Goal: Task Accomplishment & Management: Understand process/instructions

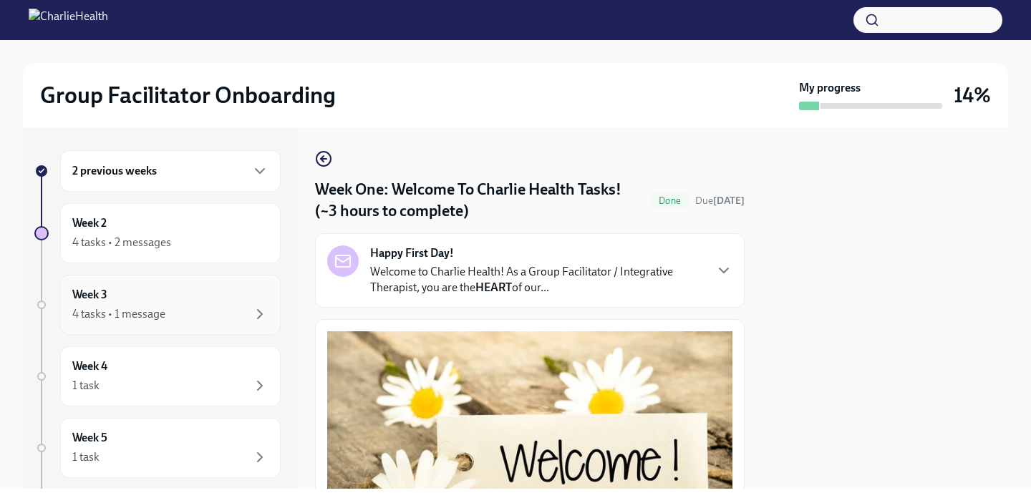
click at [182, 281] on div "Week 3 4 tasks • 1 message" at bounding box center [170, 305] width 220 height 60
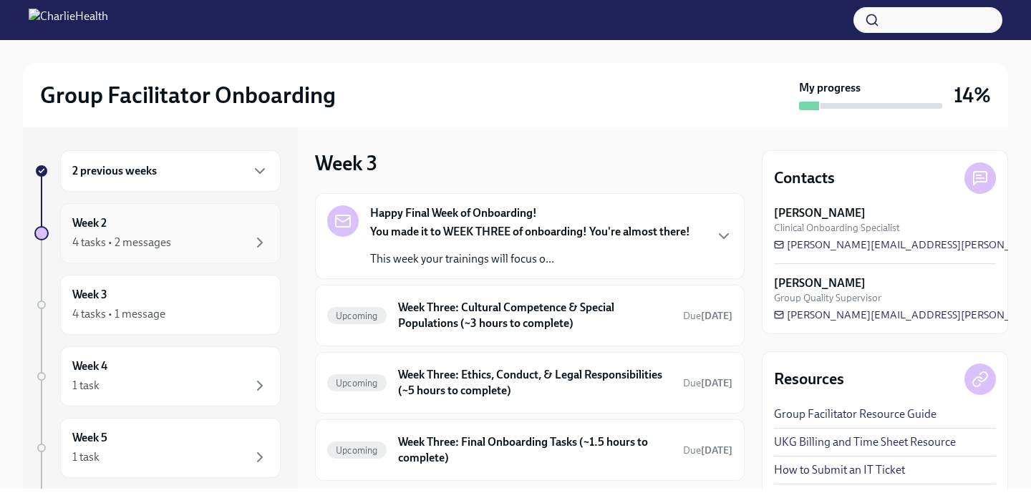
click at [188, 247] on div "4 tasks • 2 messages" at bounding box center [170, 242] width 196 height 17
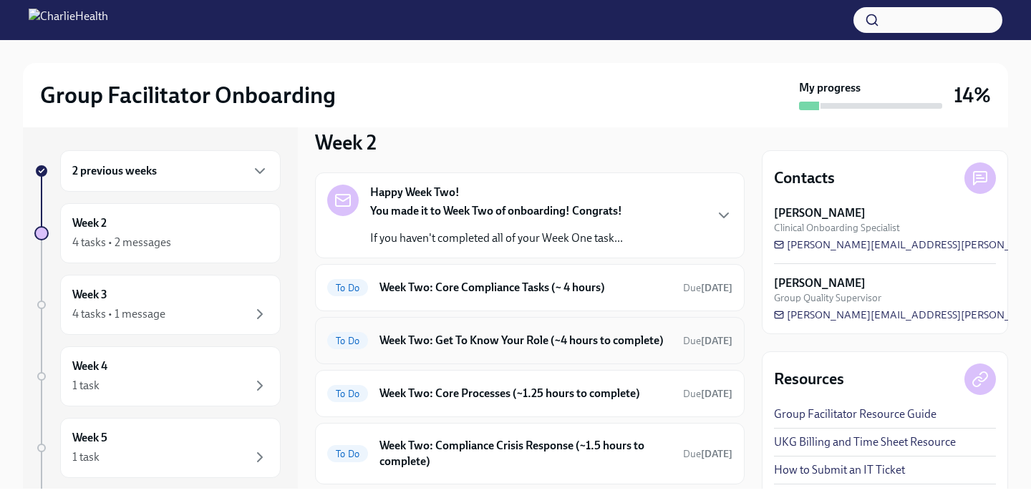
scroll to position [27, 0]
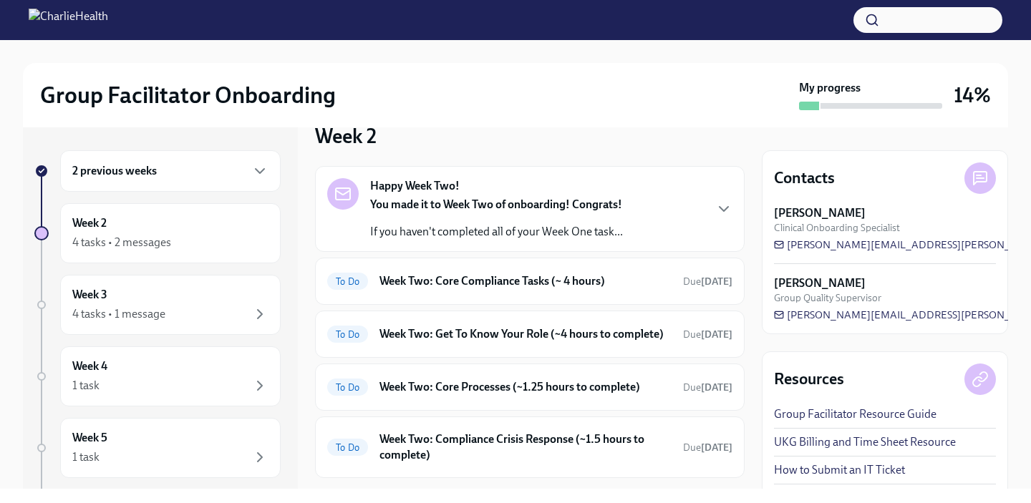
click at [540, 228] on p "If you haven't completed all of your Week One task..." at bounding box center [496, 232] width 253 height 16
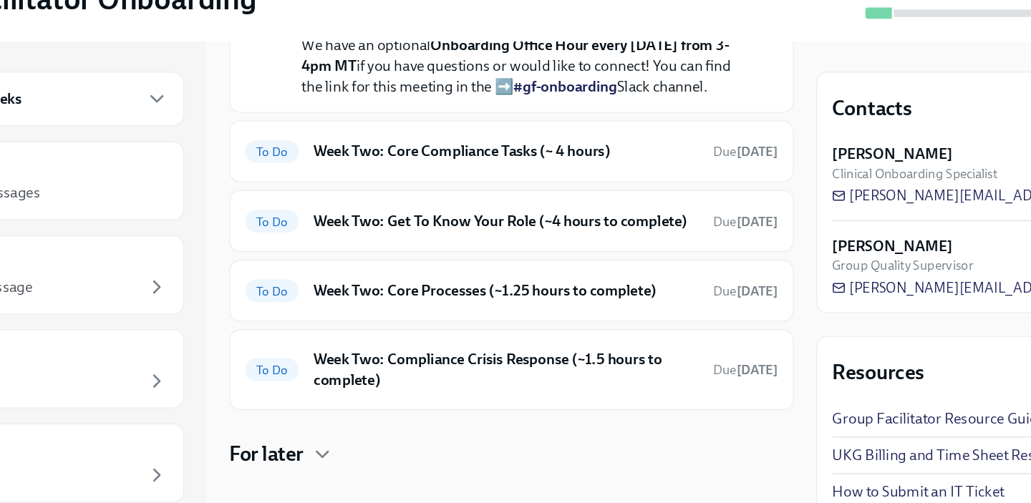
scroll to position [426, 0]
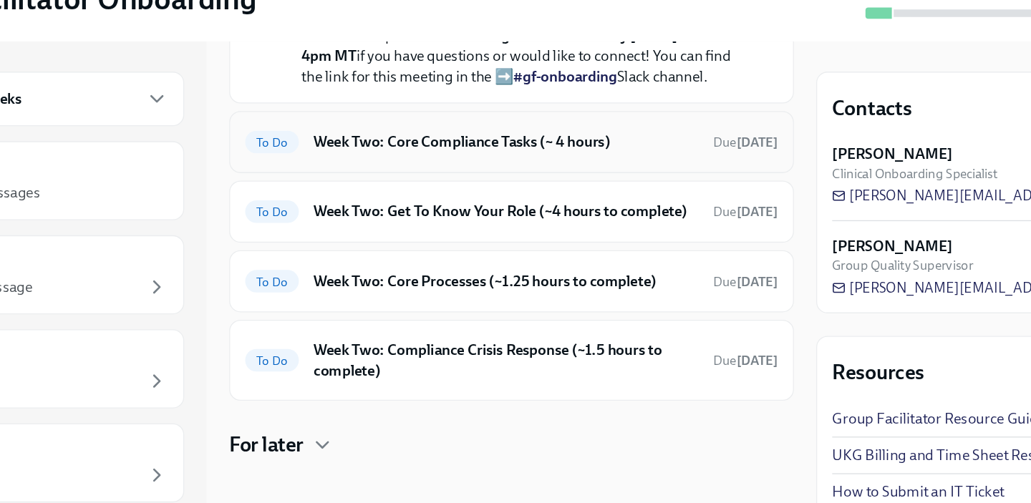
click at [570, 228] on div "To Do Week Two: Core Compliance Tasks (~ 4 hours) Due [DATE]" at bounding box center [529, 203] width 429 height 47
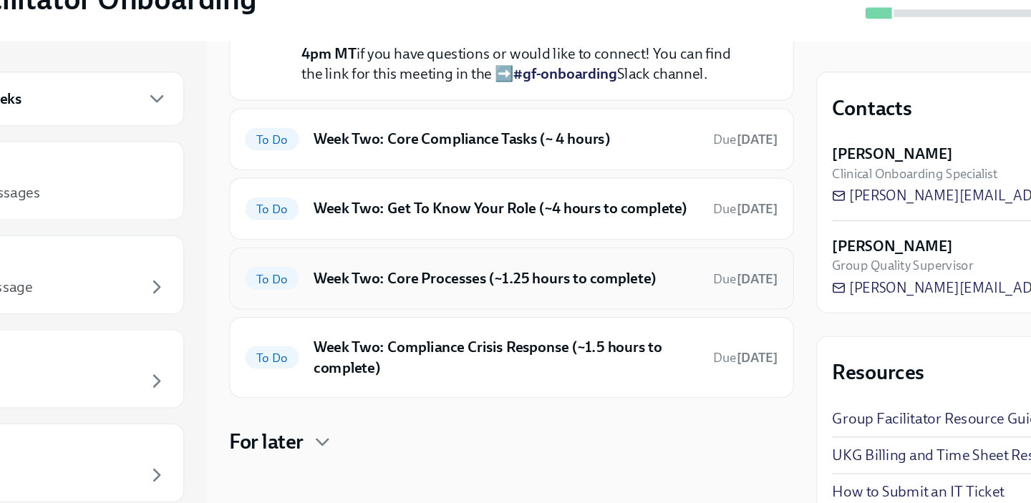
scroll to position [561, 0]
click at [541, 210] on h6 "Week Two: Core Compliance Tasks (~ 4 hours)" at bounding box center [525, 202] width 292 height 16
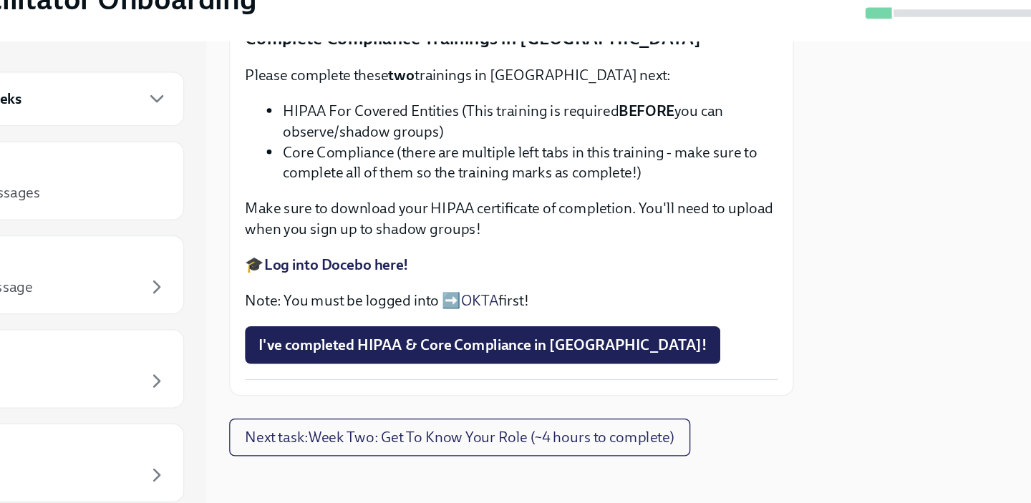
scroll to position [781, 0]
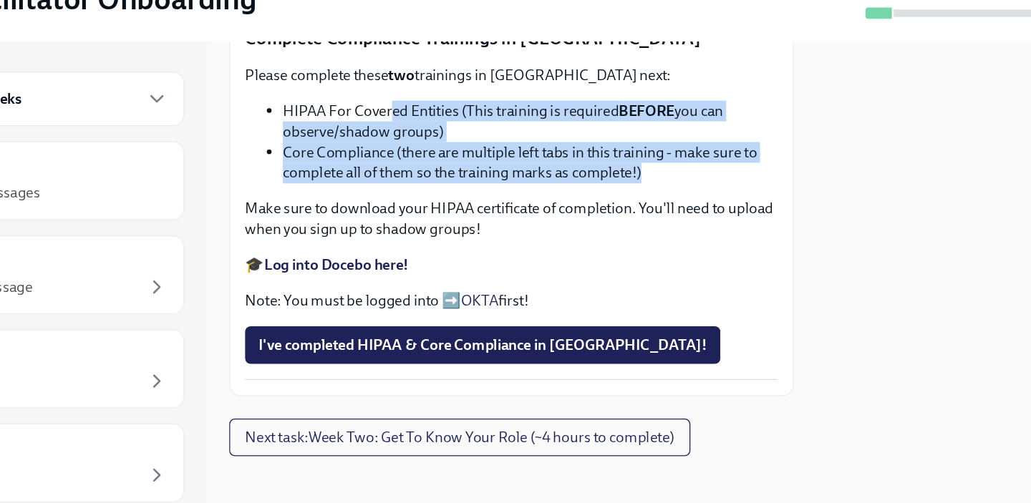
drag, startPoint x: 679, startPoint y: 320, endPoint x: 430, endPoint y: 273, distance: 253.4
click at [430, 235] on ul "HIPAA For Covered Entities (This training is required BEFORE you can observe/sh…" at bounding box center [529, 203] width 405 height 63
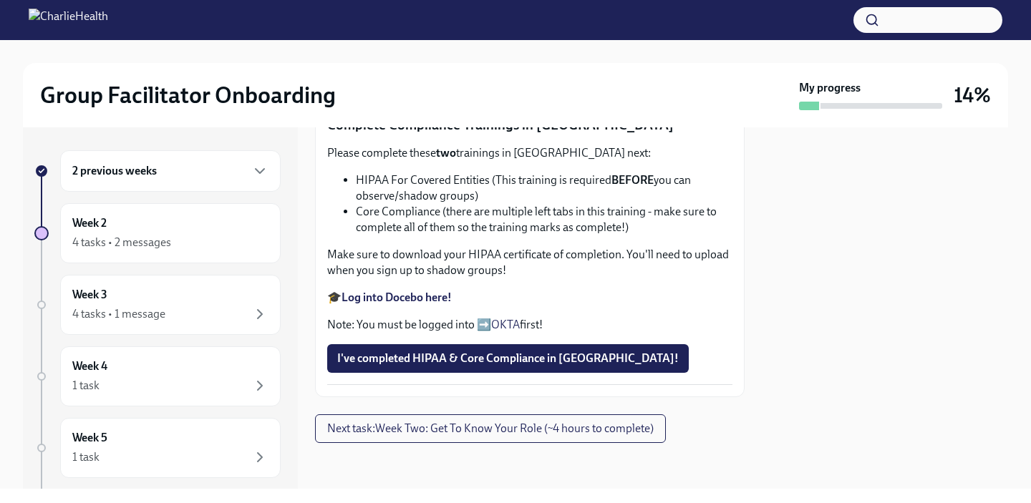
click at [622, 187] on strong "BEFORE" at bounding box center [632, 180] width 42 height 14
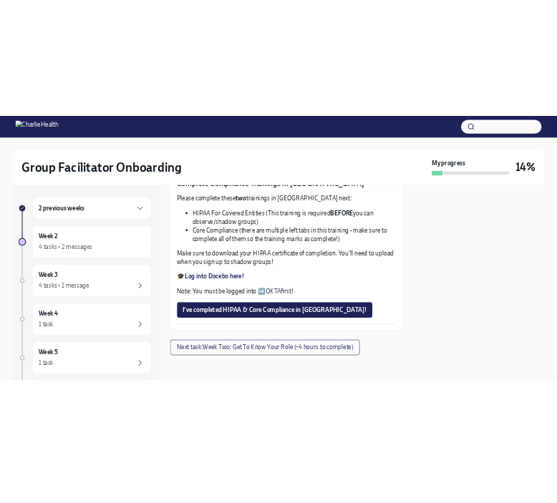
scroll to position [773, 0]
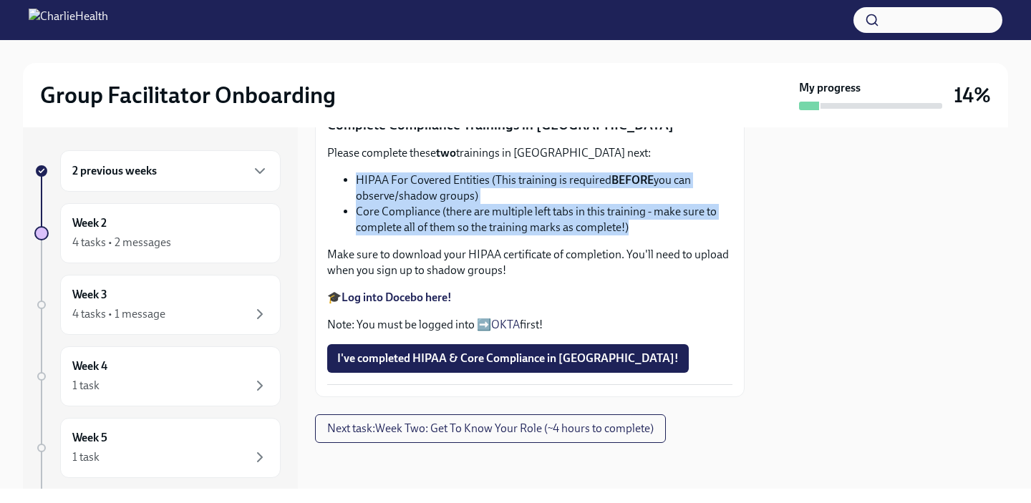
drag, startPoint x: 654, startPoint y: 327, endPoint x: 350, endPoint y: 278, distance: 308.2
click at [350, 235] on ul "HIPAA For Covered Entities (This training is required BEFORE you can observe/sh…" at bounding box center [529, 203] width 405 height 63
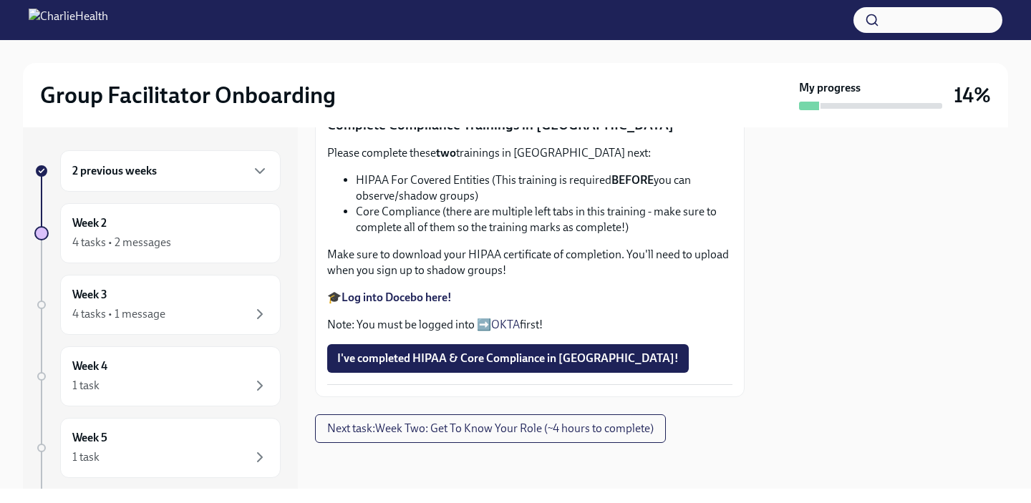
click at [588, 235] on li "Core Compliance (there are multiple left tabs in this training - make sure to c…" at bounding box center [544, 219] width 376 height 31
click at [655, 235] on li "Core Compliance (there are multiple left tabs in this training - make sure to c…" at bounding box center [544, 219] width 376 height 31
drag, startPoint x: 578, startPoint y: 416, endPoint x: 347, endPoint y: 293, distance: 261.6
click at [347, 291] on div "Please complete these two trainings in [GEOGRAPHIC_DATA] next: HIPAA For Covere…" at bounding box center [529, 239] width 405 height 188
click at [464, 235] on li "Core Compliance (there are multiple left tabs in this training - make sure to c…" at bounding box center [544, 219] width 376 height 31
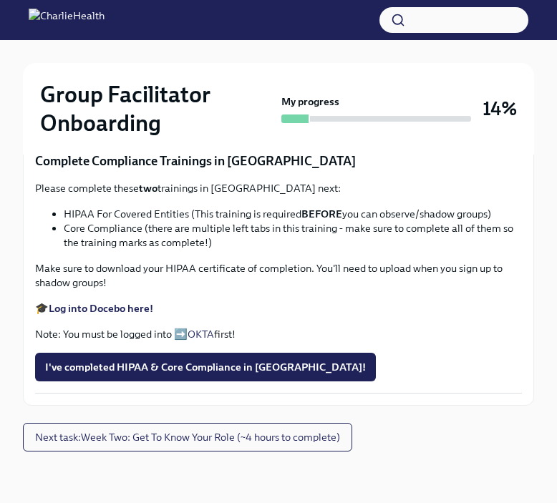
scroll to position [709, 0]
click at [178, 89] on div "Approx completion time: 15mins ➡️ Complete your CPR & First Aid training HERE O…" at bounding box center [278, 43] width 487 height 92
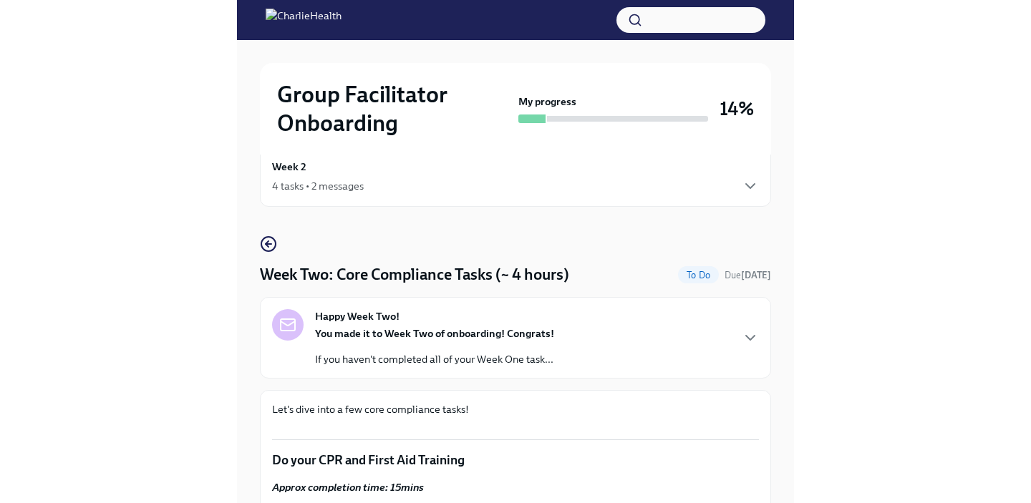
scroll to position [0, 0]
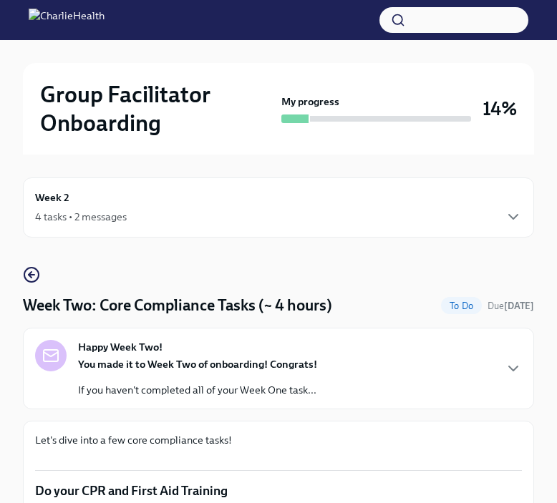
click at [284, 356] on div "Happy Week Two! You made it to Week Two of onboarding! Congrats! If you haven't…" at bounding box center [197, 368] width 239 height 57
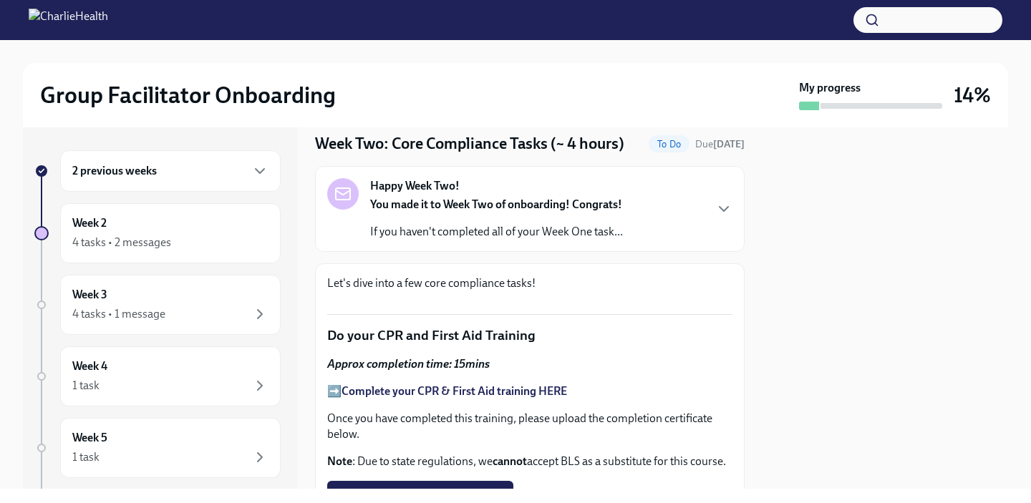
scroll to position [28, 0]
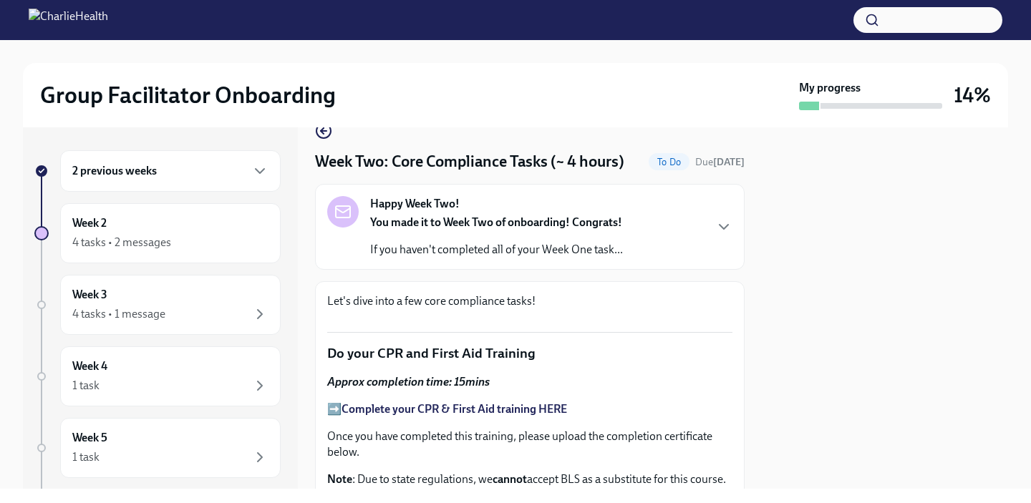
click at [213, 161] on div "2 previous weeks" at bounding box center [170, 171] width 220 height 42
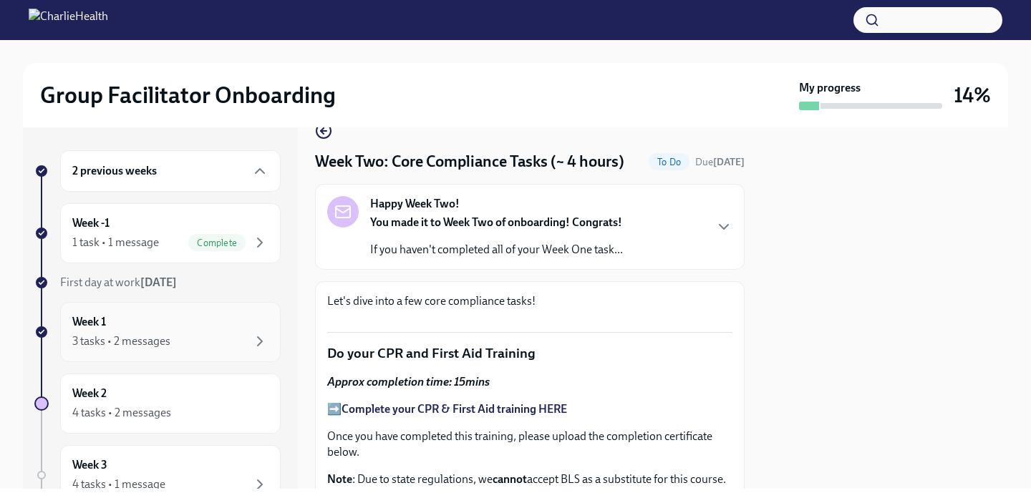
click at [147, 343] on div "3 tasks • 2 messages" at bounding box center [121, 342] width 98 height 16
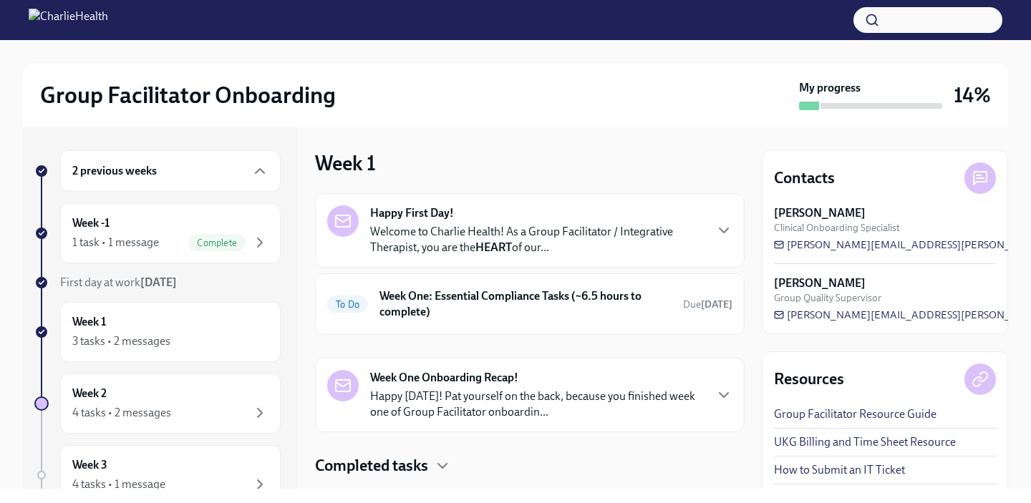
scroll to position [34, 0]
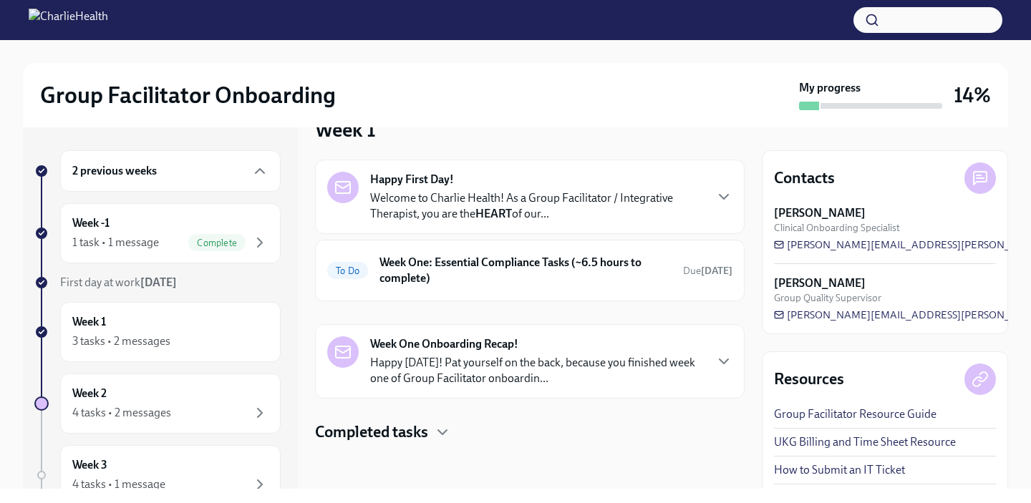
click at [424, 432] on h4 "Completed tasks" at bounding box center [371, 432] width 113 height 21
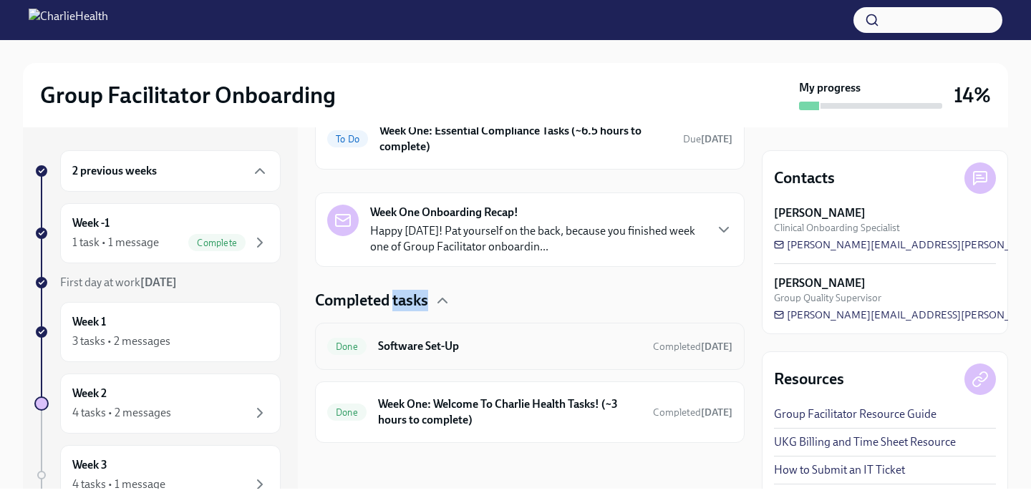
click at [428, 341] on h6 "Software Set-Up" at bounding box center [509, 347] width 263 height 16
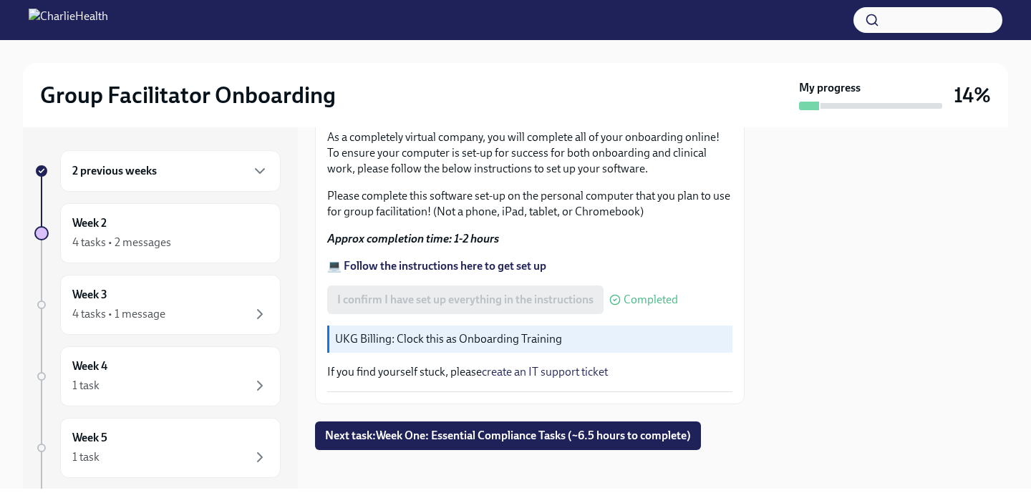
scroll to position [466, 0]
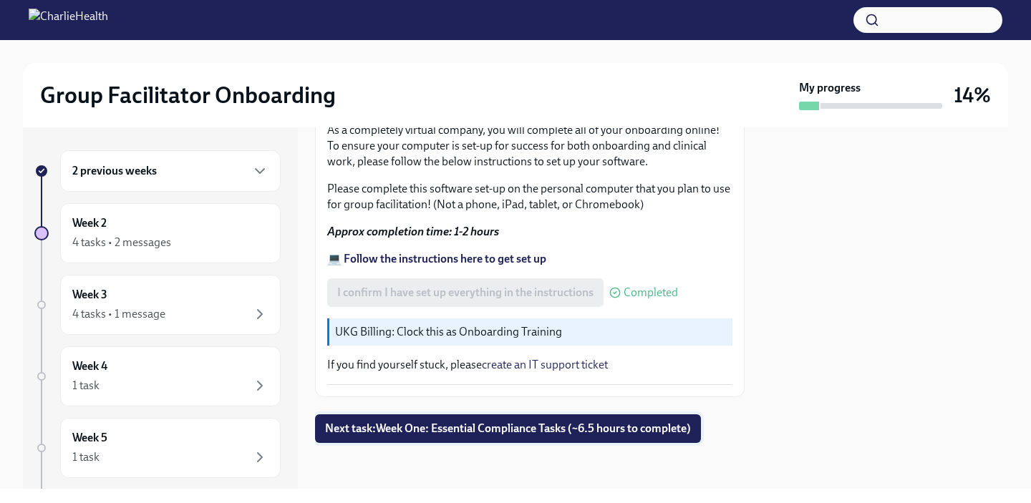
click at [498, 432] on span "Next task : Week One: Essential Compliance Tasks (~6.5 hours to complete)" at bounding box center [508, 429] width 366 height 14
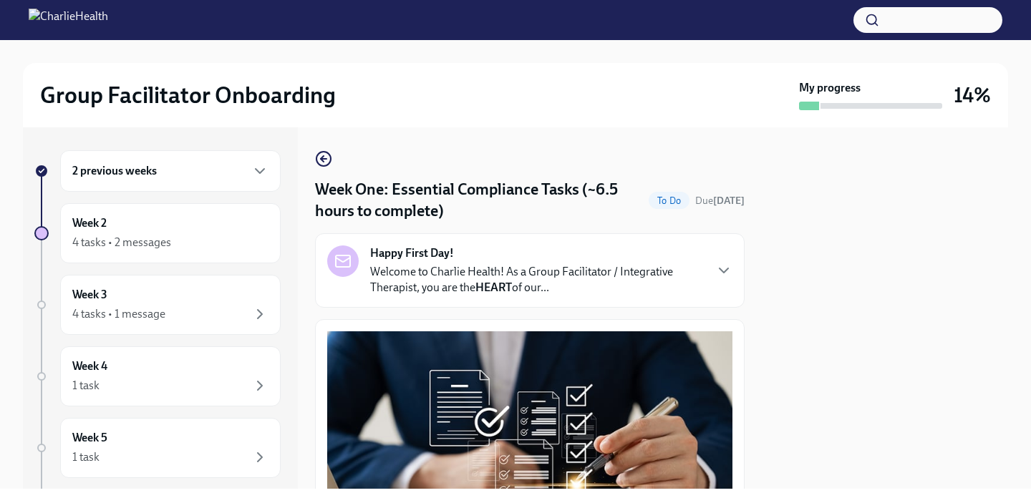
click at [454, 263] on div "Happy First Day! Welcome to Charlie Health! As a Group Facilitator / Integrativ…" at bounding box center [537, 270] width 334 height 50
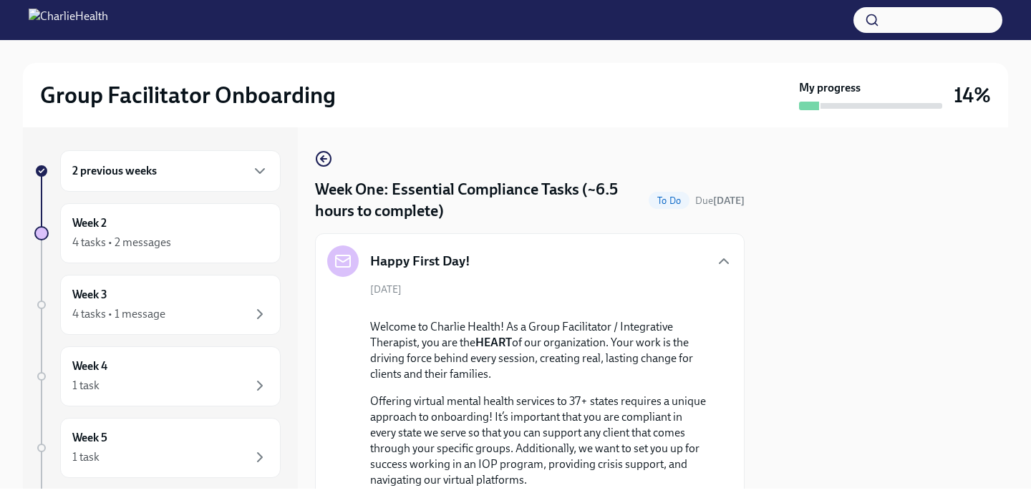
click at [179, 183] on div "2 previous weeks" at bounding box center [170, 171] width 220 height 42
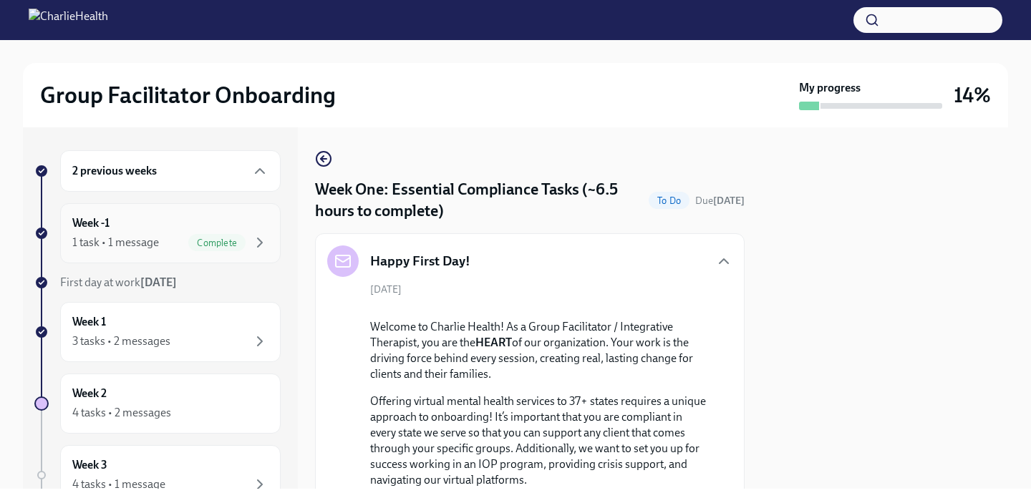
click at [170, 236] on div "1 task • 1 message Complete" at bounding box center [170, 242] width 196 height 17
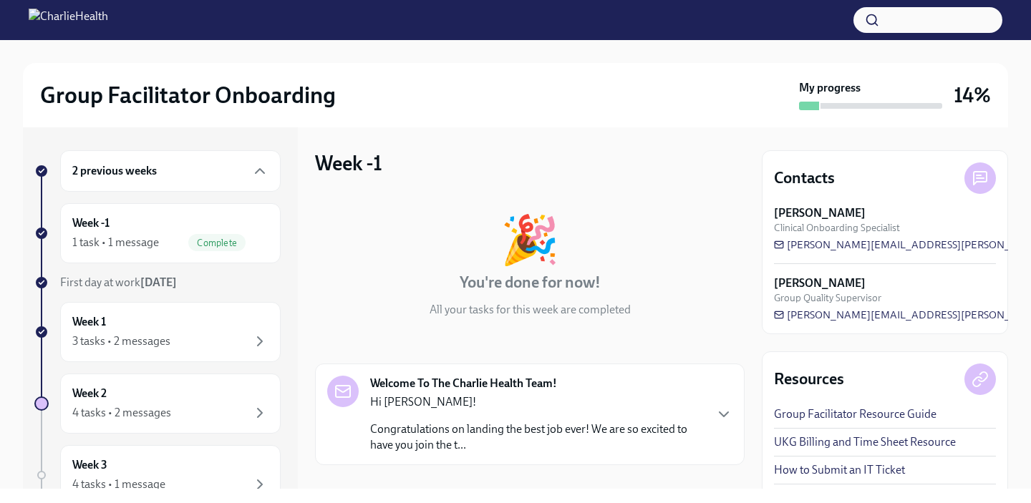
scroll to position [125, 0]
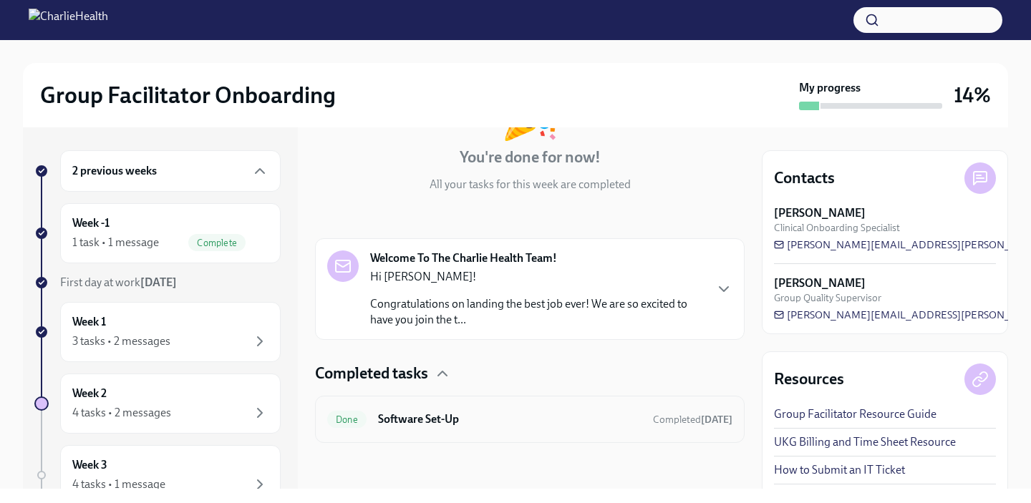
click at [514, 407] on div "Done Software Set-Up Completed [DATE]" at bounding box center [529, 419] width 429 height 47
click at [614, 412] on h6 "Software Set-Up" at bounding box center [509, 420] width 263 height 16
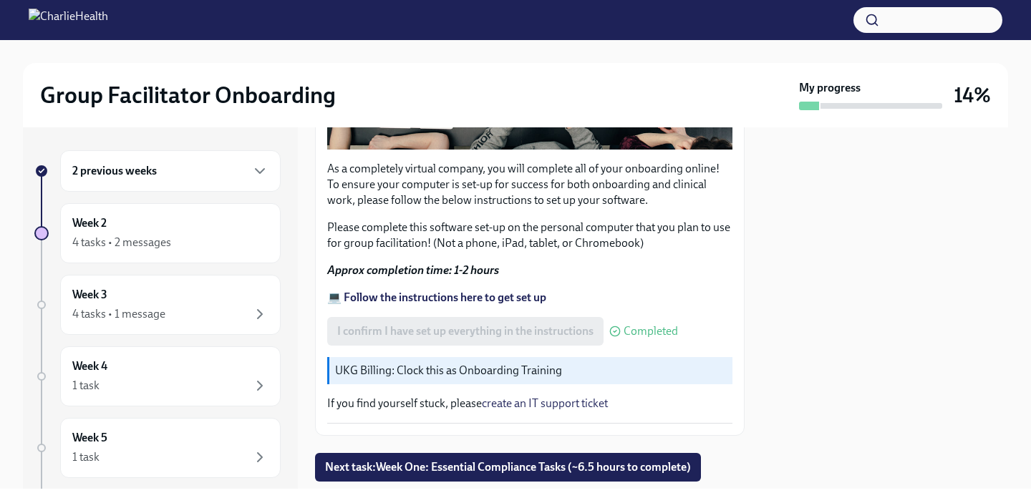
scroll to position [466, 0]
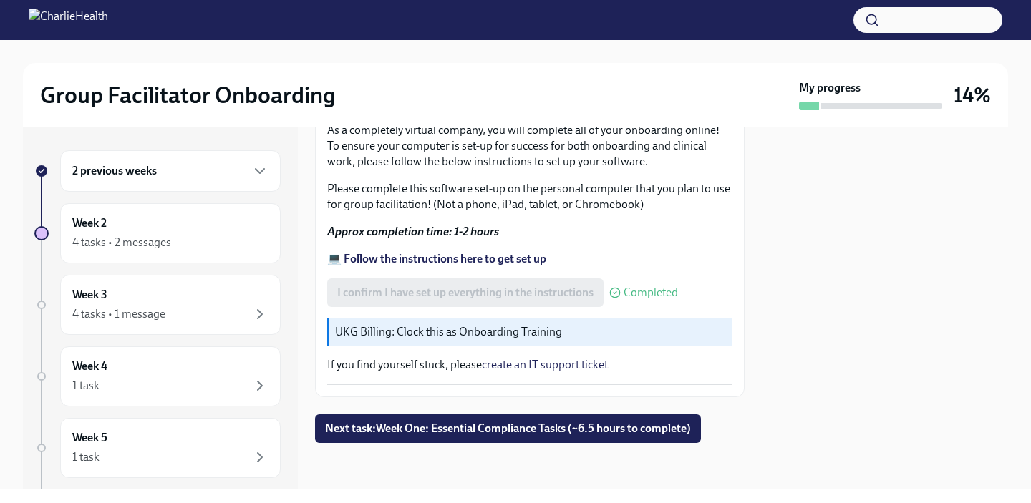
click at [186, 175] on div "2 previous weeks" at bounding box center [170, 170] width 196 height 17
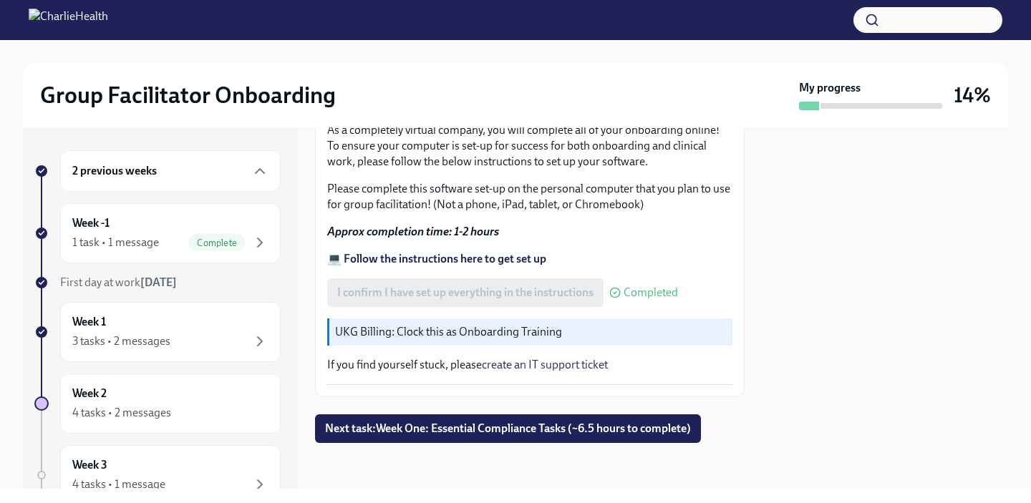
click at [186, 175] on div "2 previous weeks" at bounding box center [170, 170] width 196 height 17
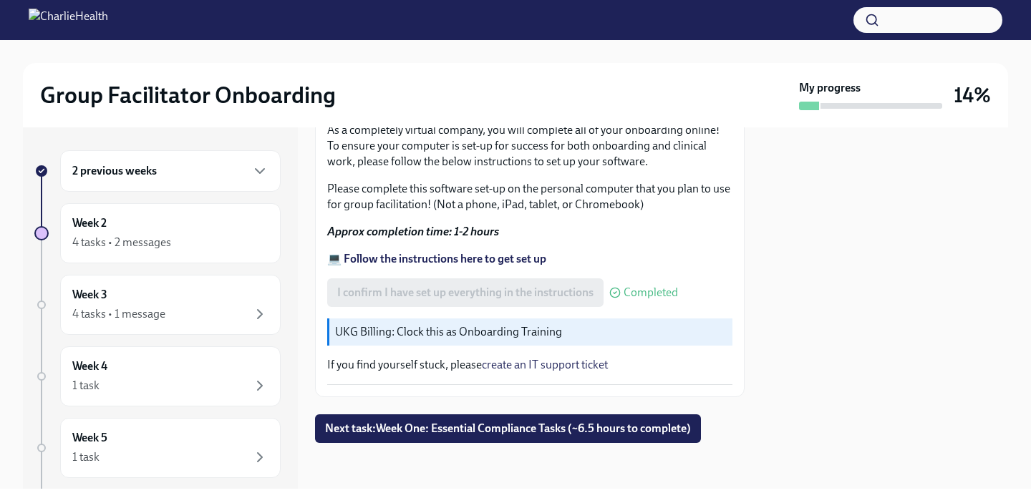
click at [187, 172] on div "2 previous weeks" at bounding box center [170, 170] width 196 height 17
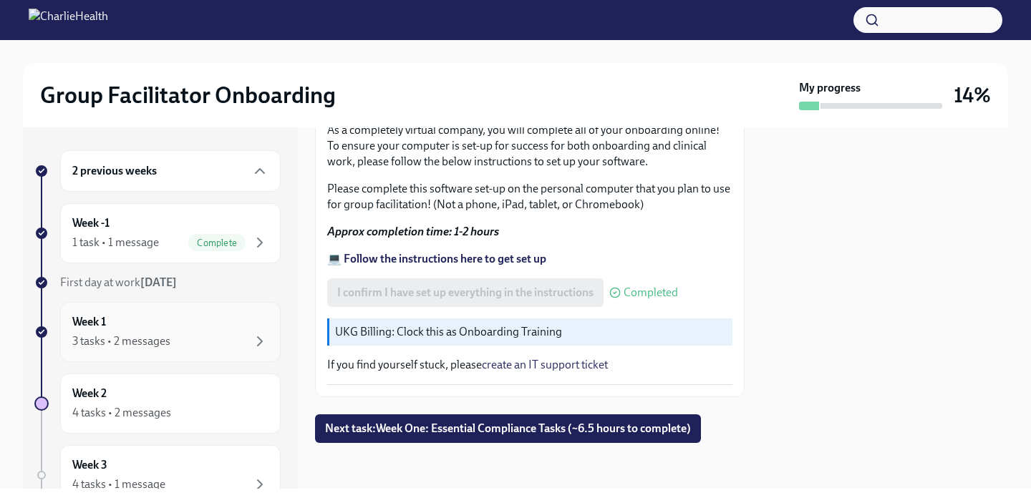
click at [146, 316] on div "Week 1 3 tasks • 2 messages" at bounding box center [170, 332] width 196 height 36
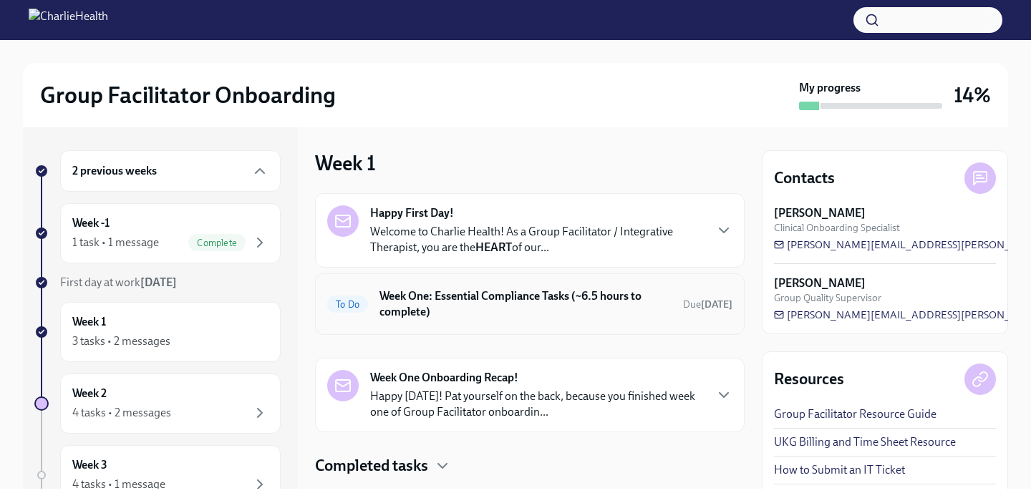
scroll to position [34, 0]
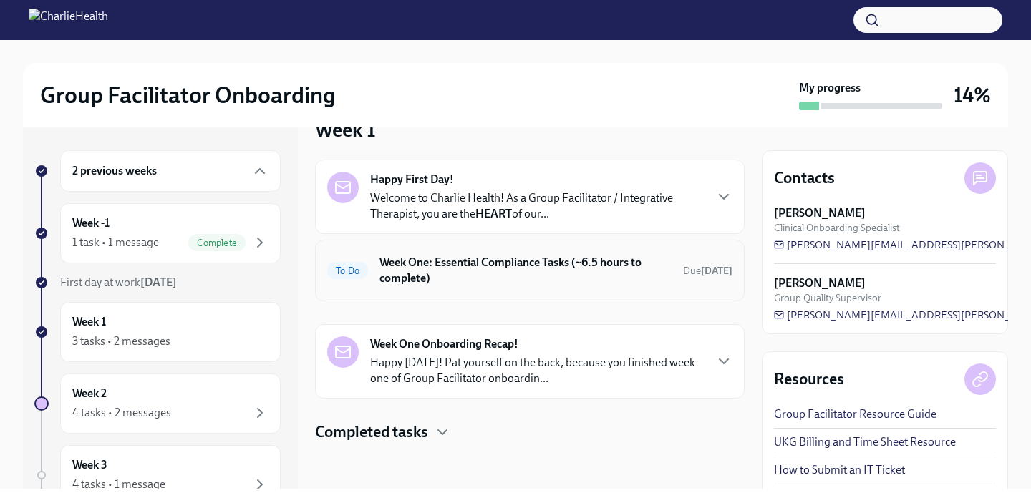
click at [466, 258] on h6 "Week One: Essential Compliance Tasks (~6.5 hours to complete)" at bounding box center [525, 270] width 292 height 31
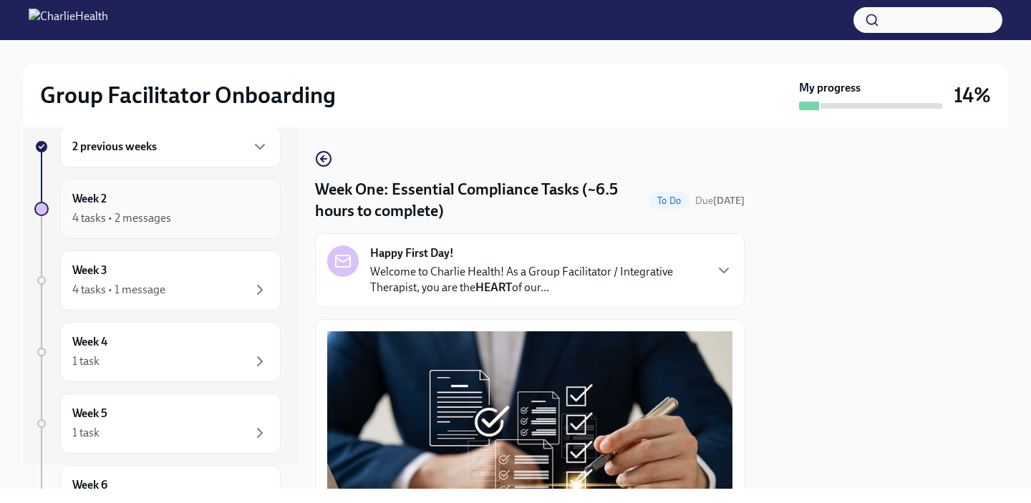
scroll to position [31, 0]
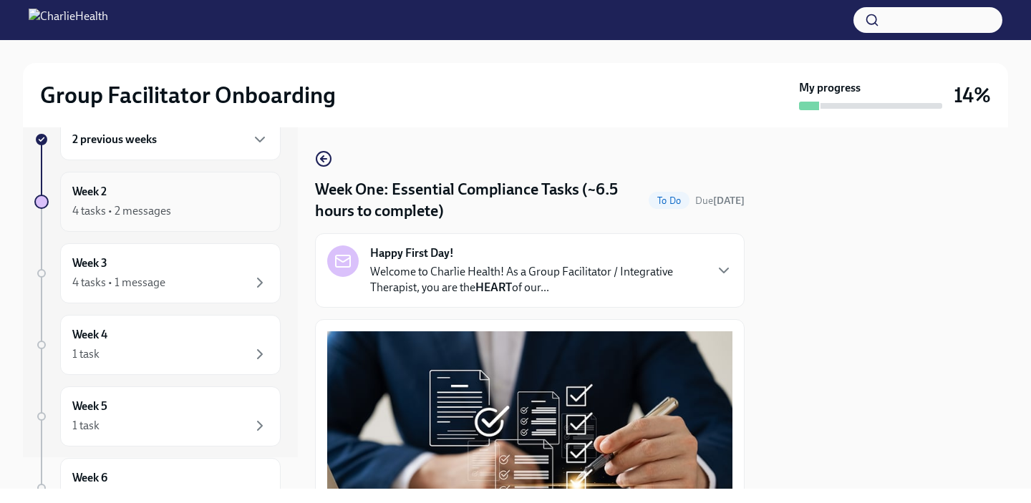
click at [127, 180] on div "Week 2 4 tasks • 2 messages" at bounding box center [170, 202] width 220 height 60
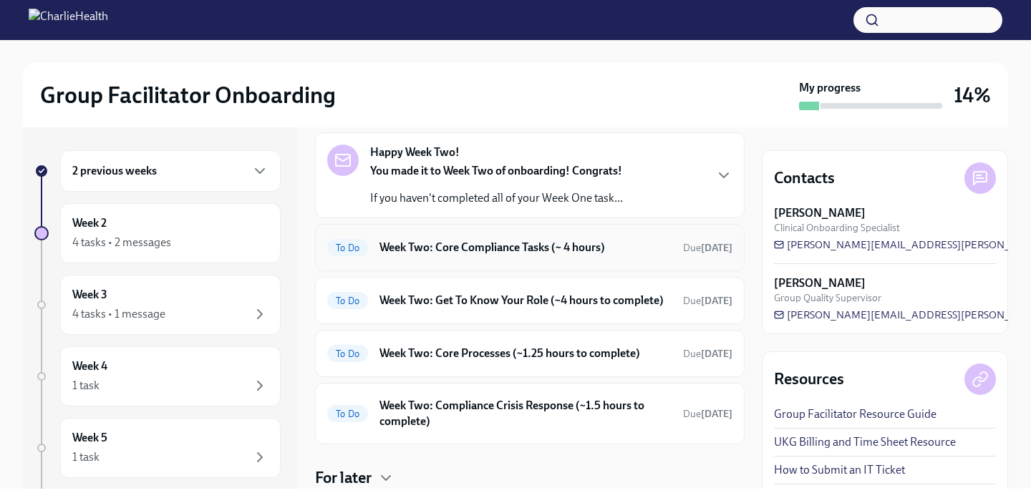
scroll to position [67, 0]
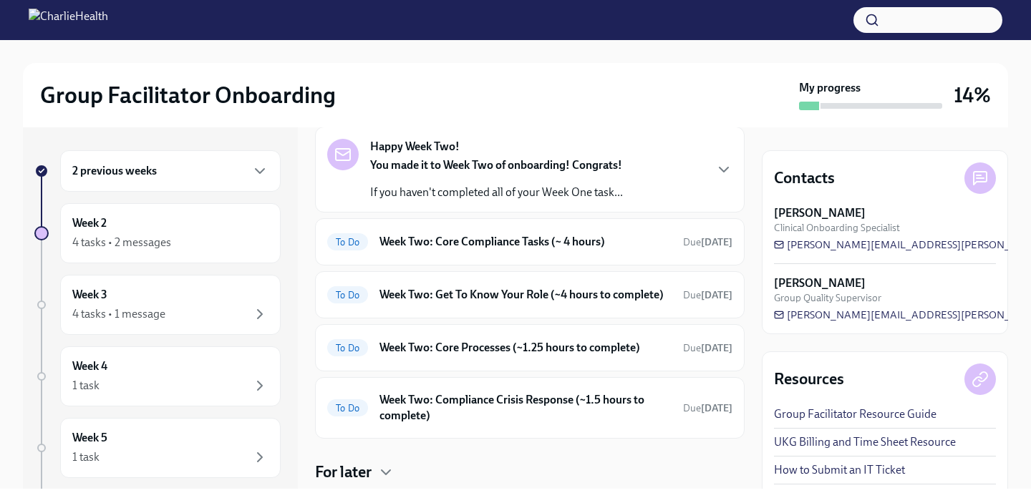
click at [196, 157] on div "2 previous weeks" at bounding box center [170, 171] width 220 height 42
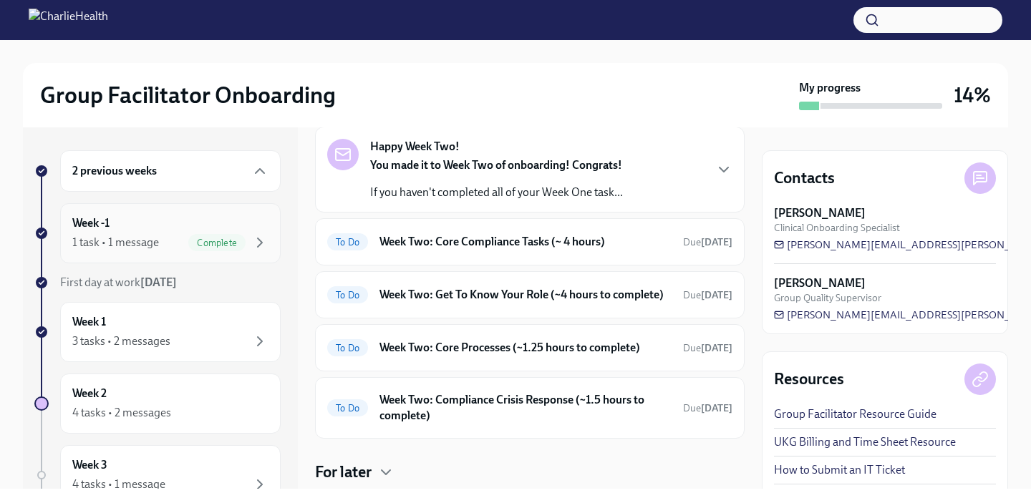
click at [156, 217] on div "Week -1 1 task • 1 message Complete" at bounding box center [170, 233] width 196 height 36
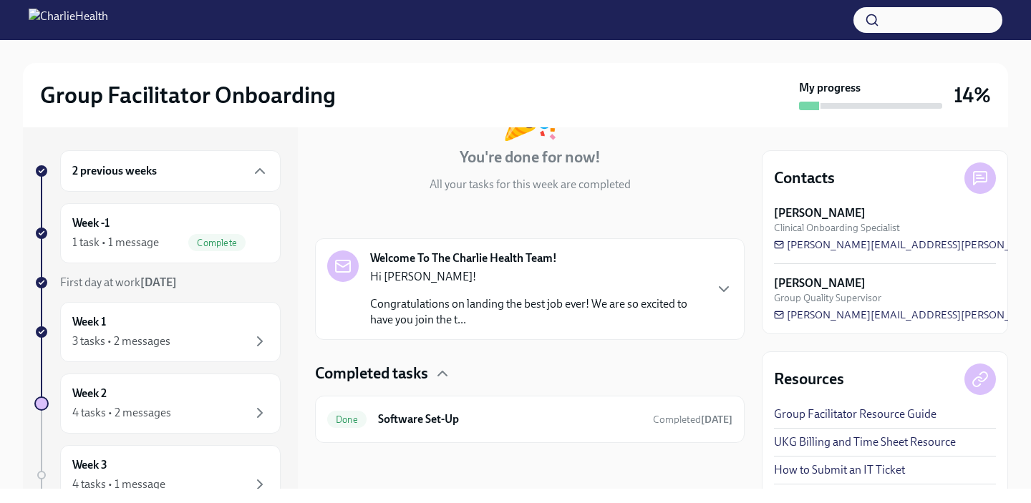
click at [615, 446] on div at bounding box center [529, 466] width 429 height 46
click at [604, 428] on div "Done Software Set-Up Completed [DATE]" at bounding box center [529, 419] width 405 height 23
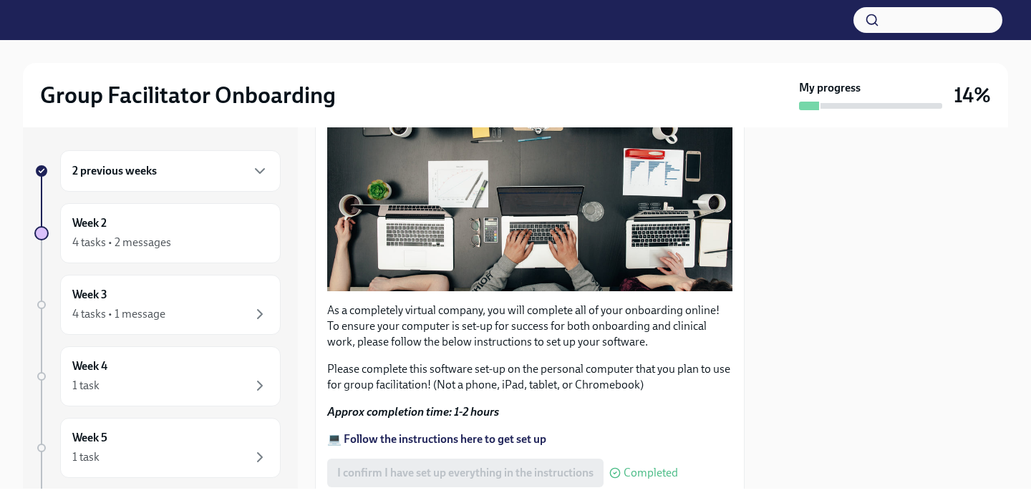
scroll to position [415, 0]
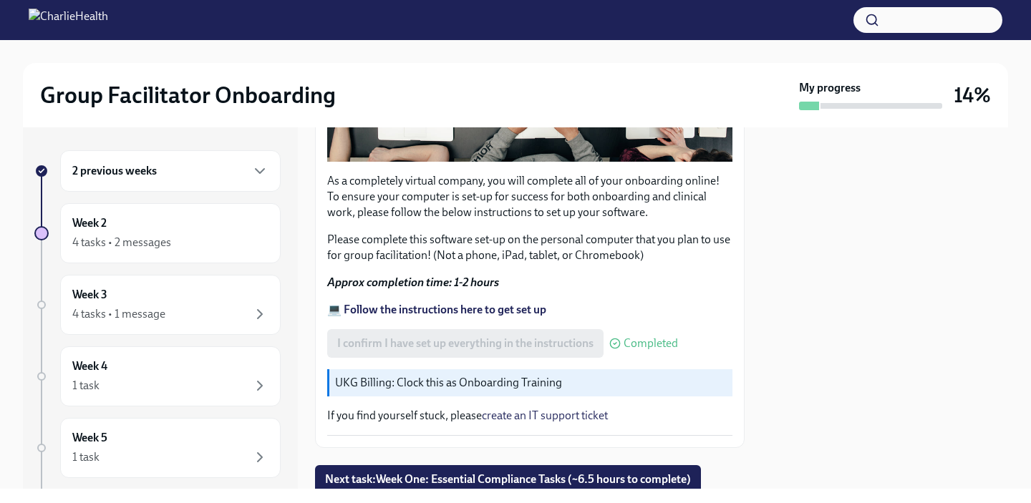
click at [477, 307] on strong "💻 Follow the instructions here to get set up" at bounding box center [436, 310] width 219 height 14
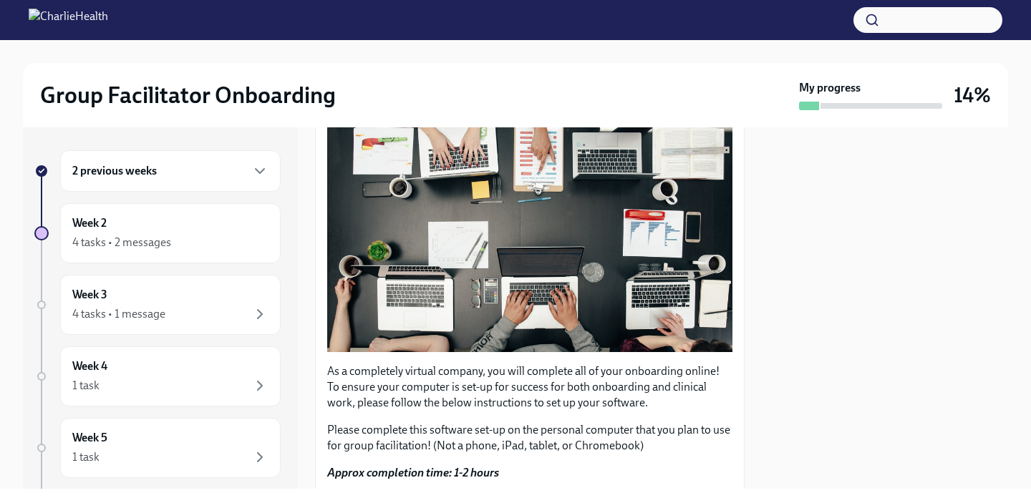
scroll to position [466, 0]
